Goal: Task Accomplishment & Management: Manage account settings

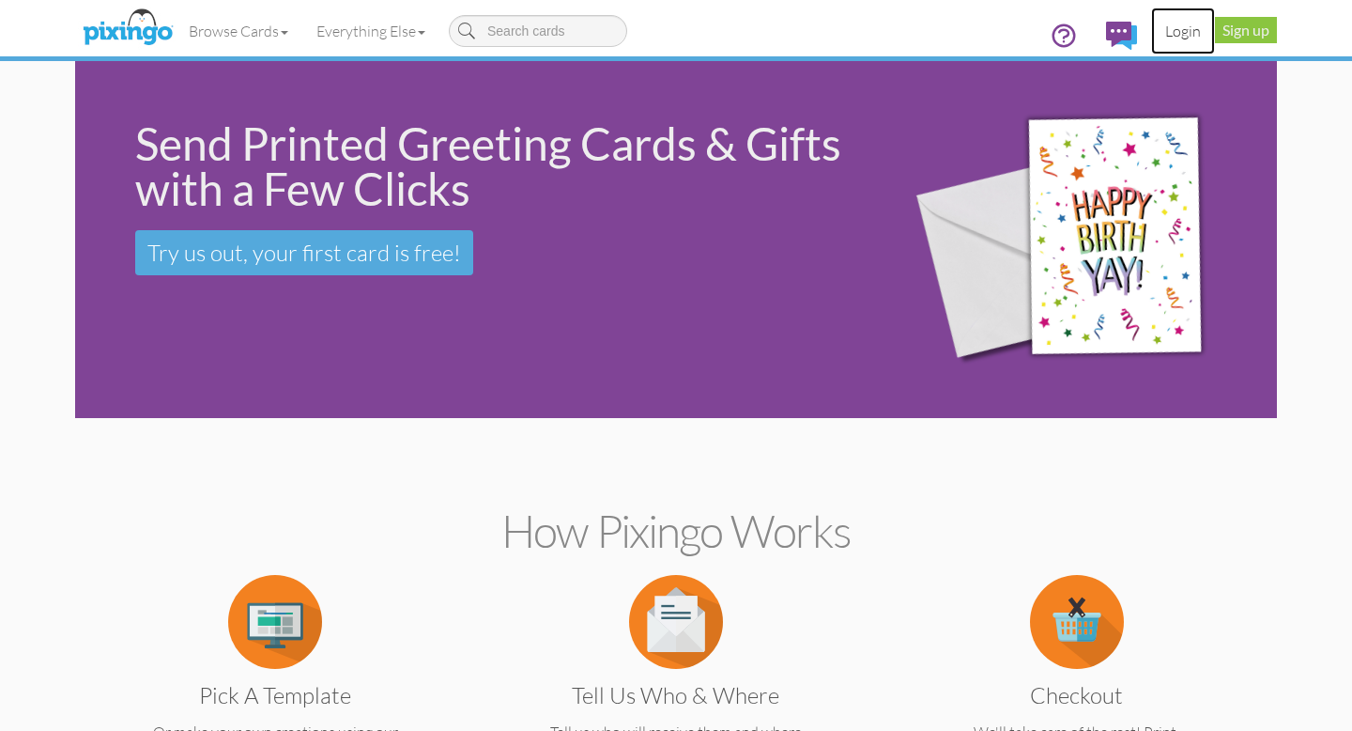
click at [1179, 31] on link "Login" at bounding box center [1183, 31] width 64 height 47
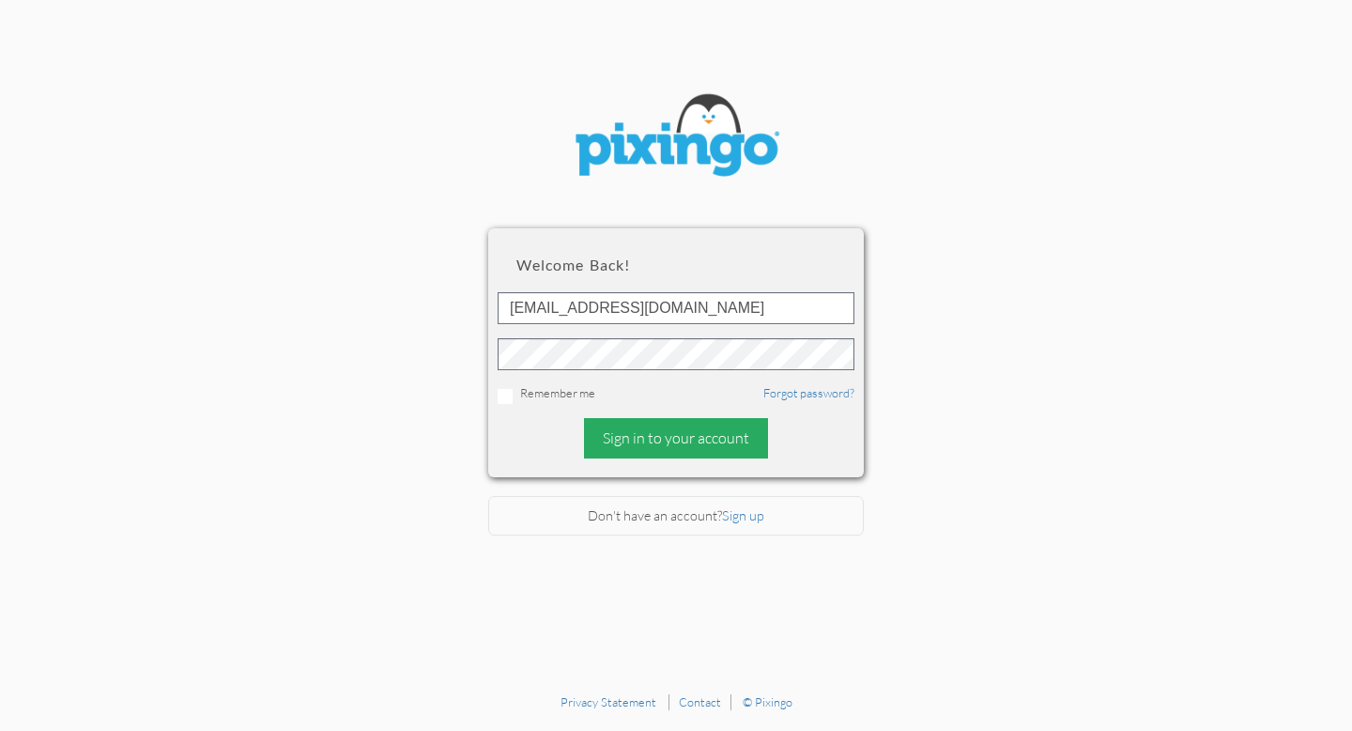
click at [656, 432] on div "Sign in to your account" at bounding box center [676, 438] width 184 height 40
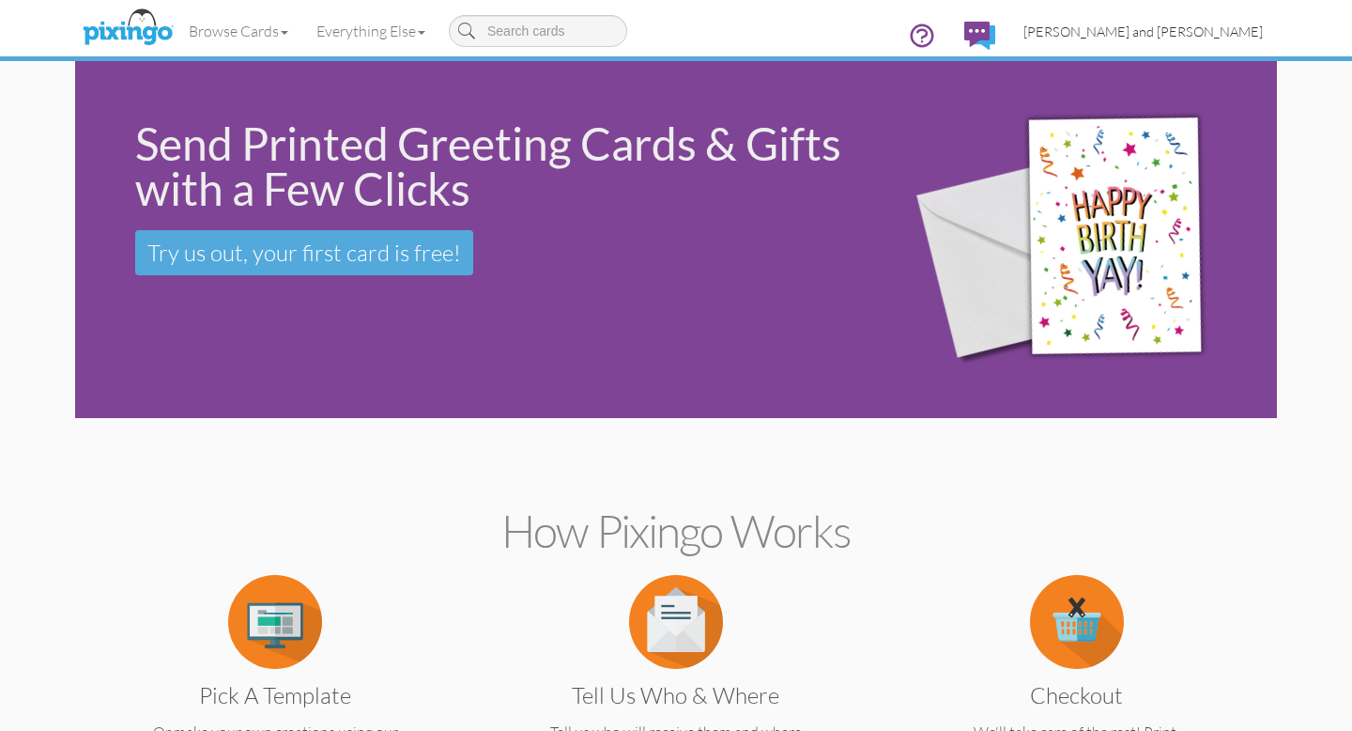
click at [1235, 29] on span "[PERSON_NAME] and [PERSON_NAME]" at bounding box center [1143, 31] width 239 height 16
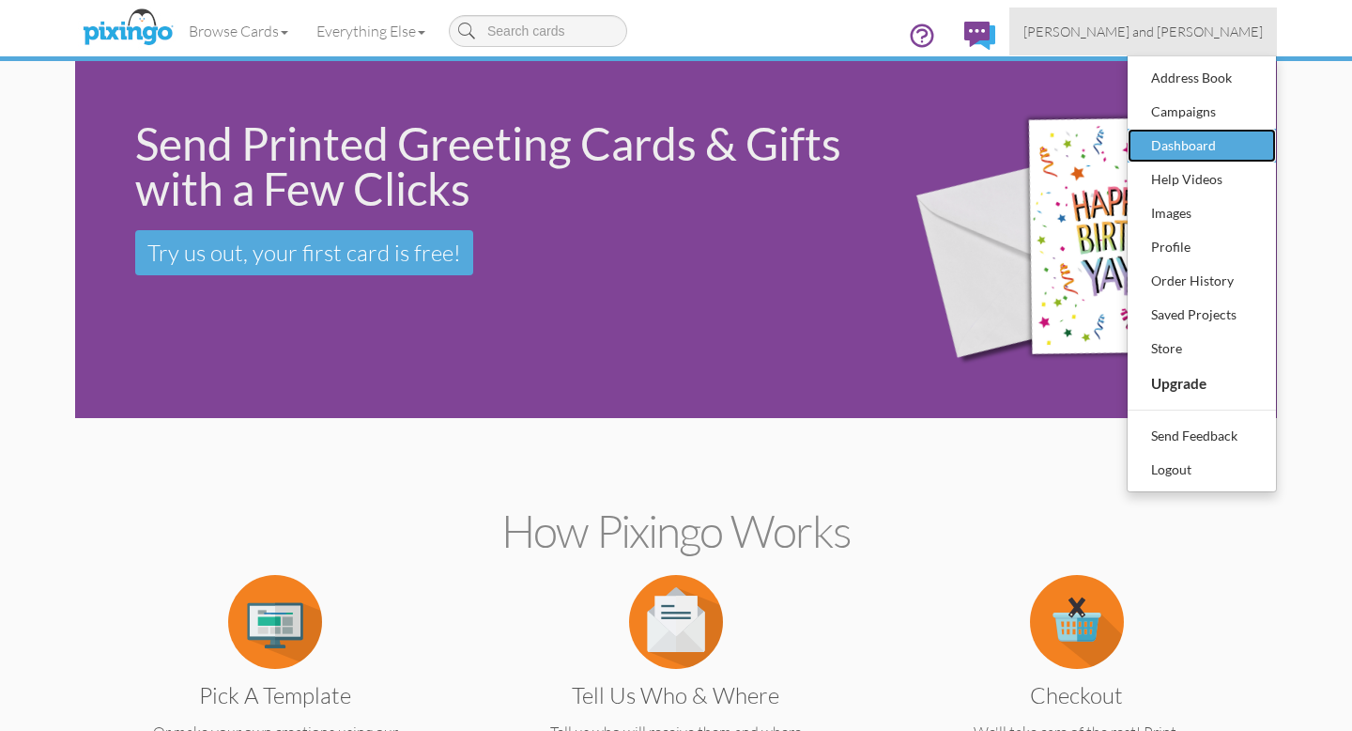
click at [1192, 147] on div "Dashboard" at bounding box center [1202, 145] width 111 height 28
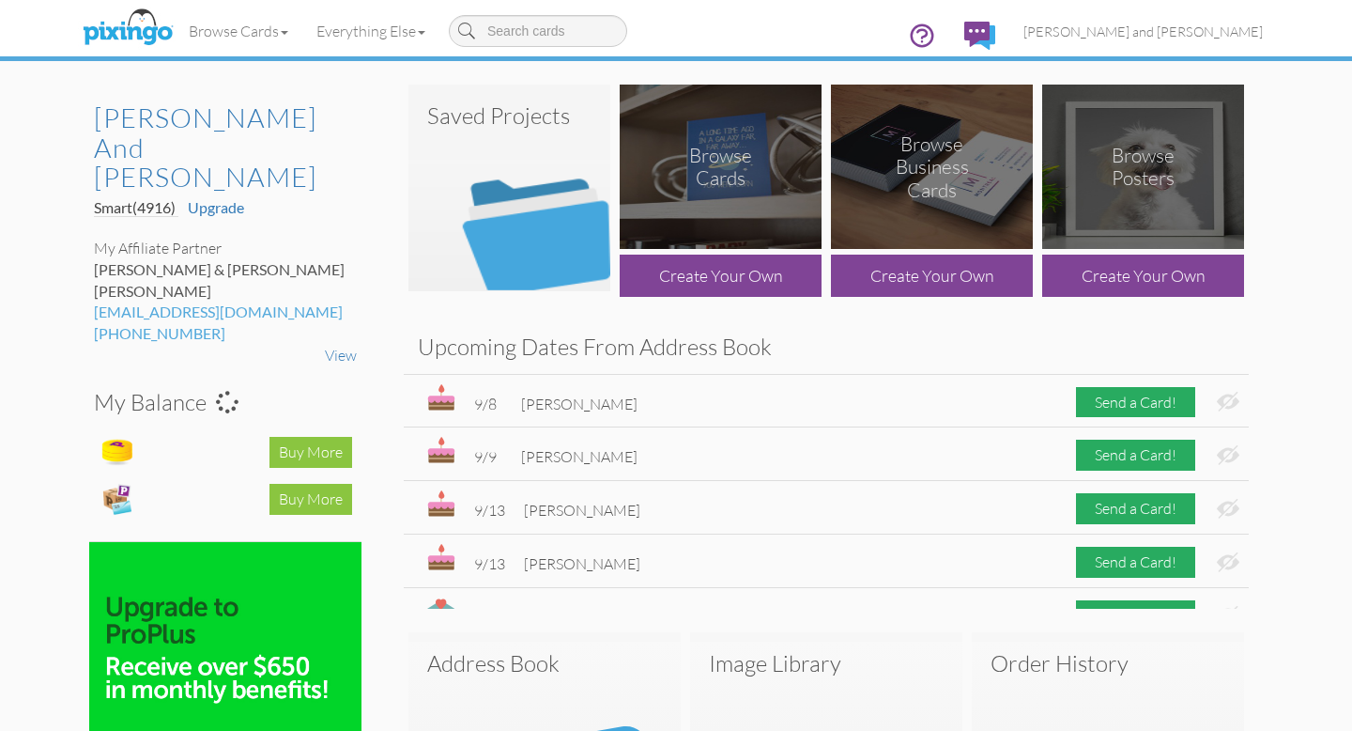
click at [555, 240] on img at bounding box center [509, 188] width 202 height 207
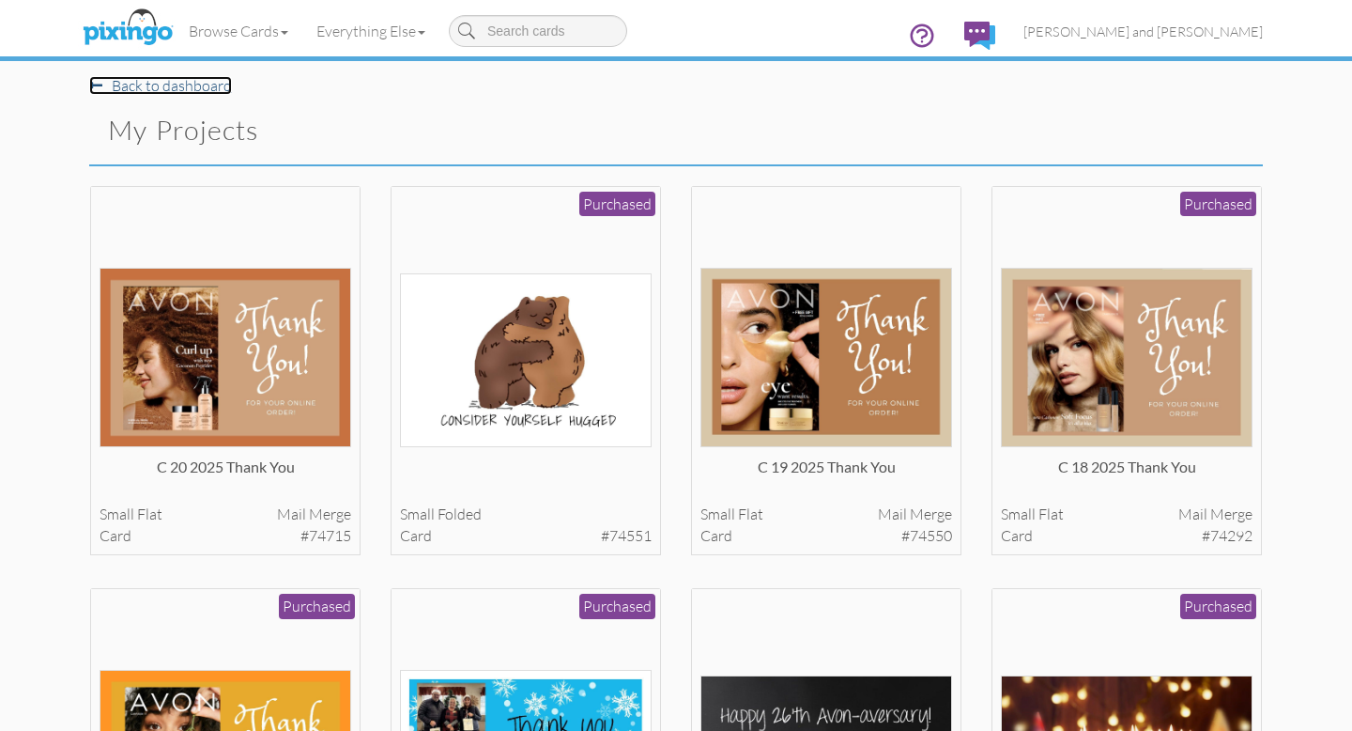
click at [155, 89] on link "Back to dashboard" at bounding box center [160, 85] width 143 height 19
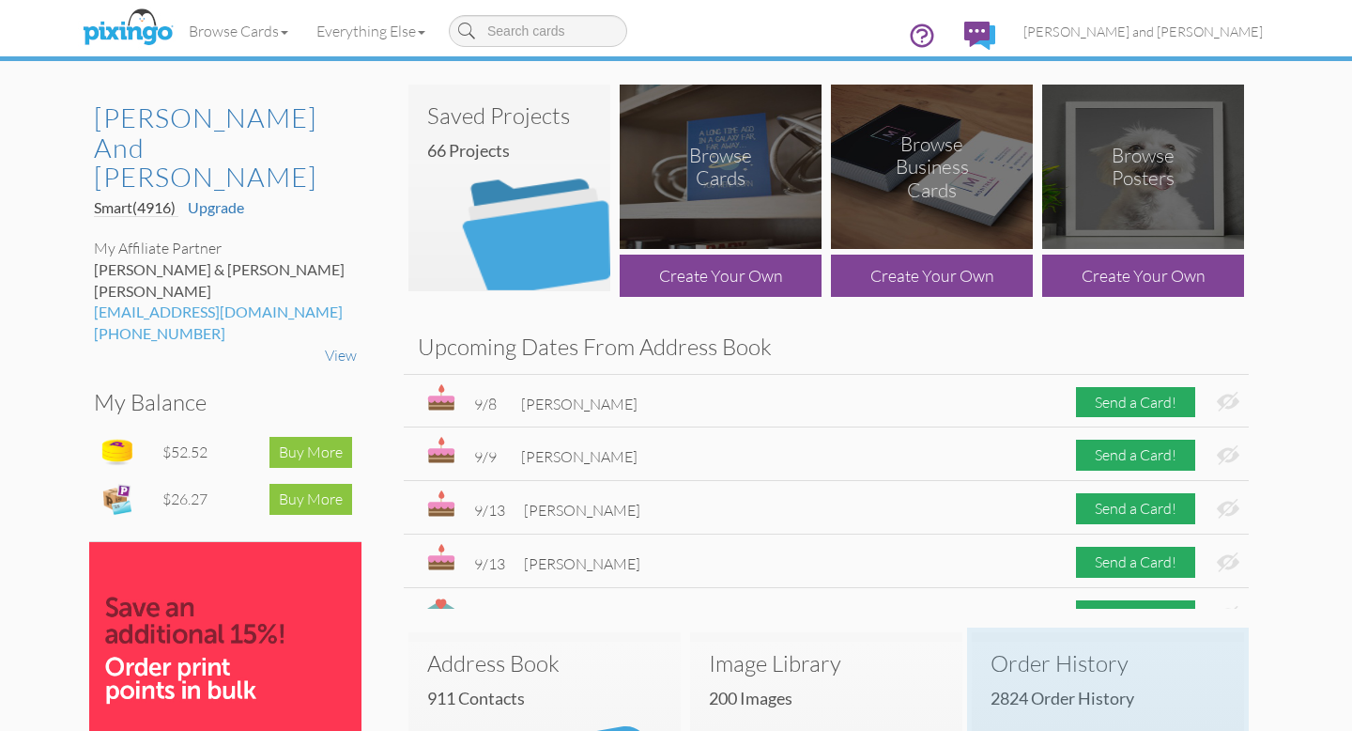
click at [1096, 657] on h3 "Order History" at bounding box center [1108, 663] width 235 height 24
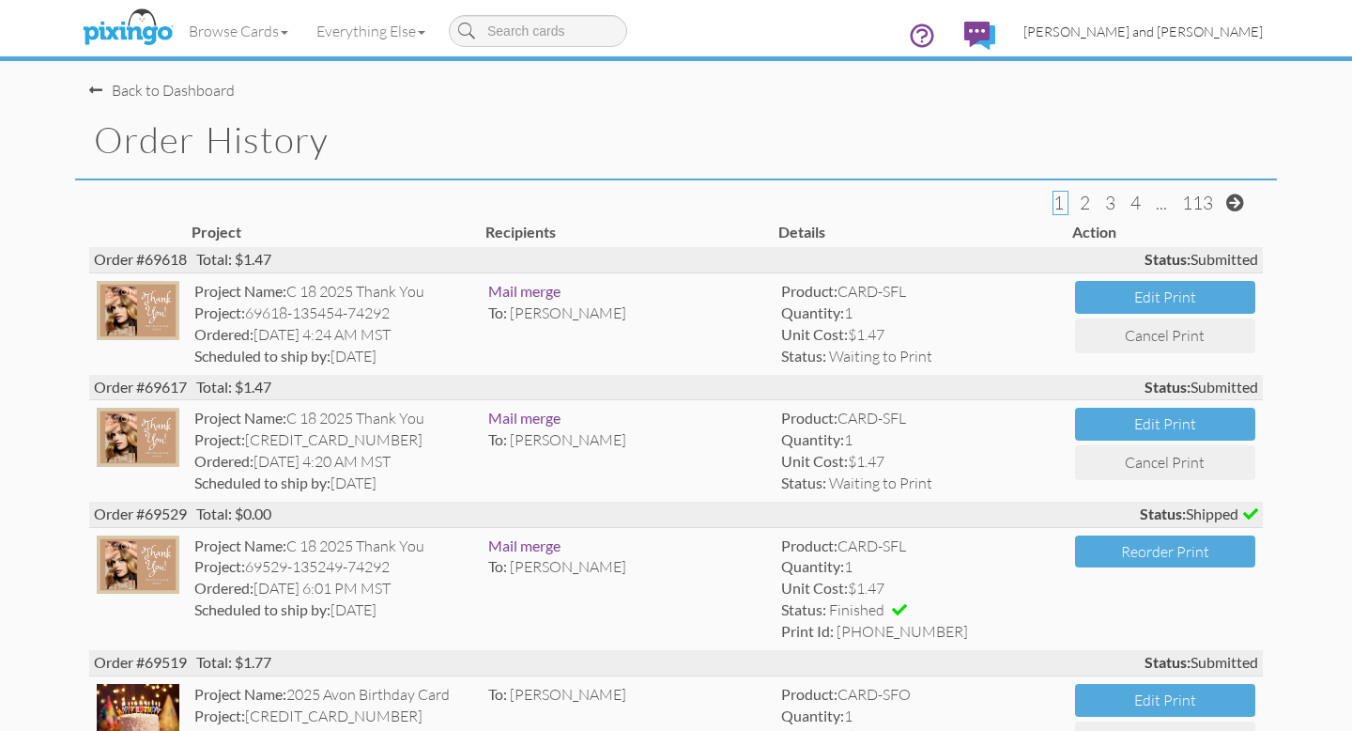
click at [1184, 31] on span "[PERSON_NAME] and [PERSON_NAME]" at bounding box center [1143, 31] width 239 height 16
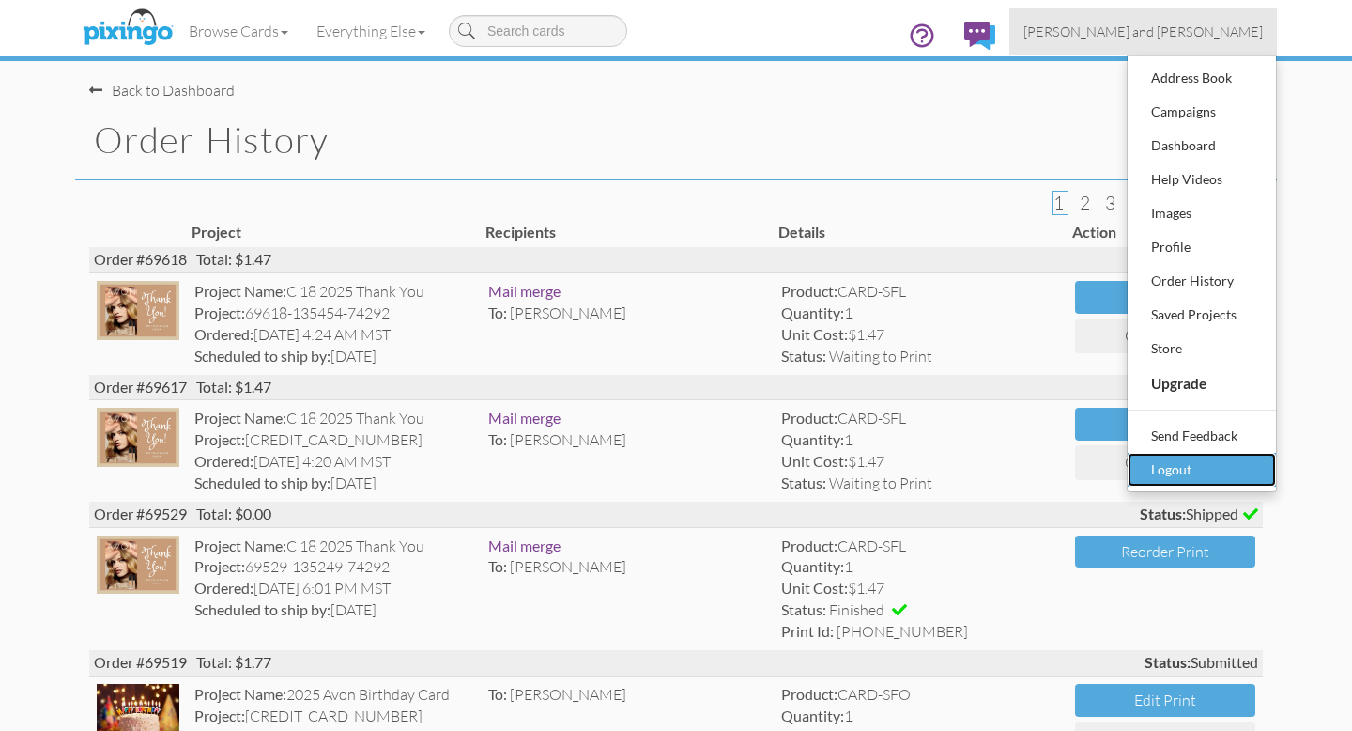
drag, startPoint x: 1149, startPoint y: 468, endPoint x: 1139, endPoint y: 466, distance: 10.5
click at [1149, 468] on div "Logout" at bounding box center [1202, 469] width 111 height 28
